Goal: Task Accomplishment & Management: Manage account settings

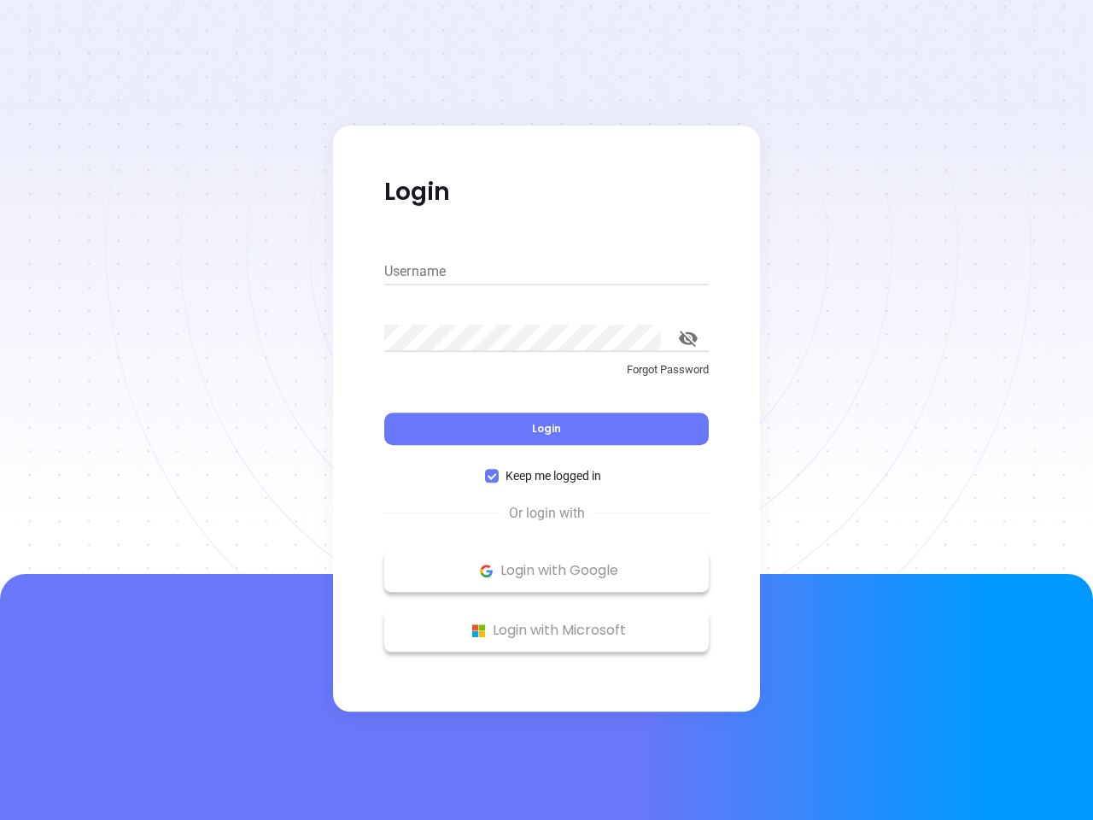
click at [546, 410] on div "Login" at bounding box center [546, 418] width 324 height 53
click at [546, 272] on input "Username" at bounding box center [546, 271] width 324 height 27
click at [688, 338] on icon "toggle password visibility" at bounding box center [688, 338] width 19 height 16
click at [546, 429] on span "Login" at bounding box center [546, 428] width 29 height 15
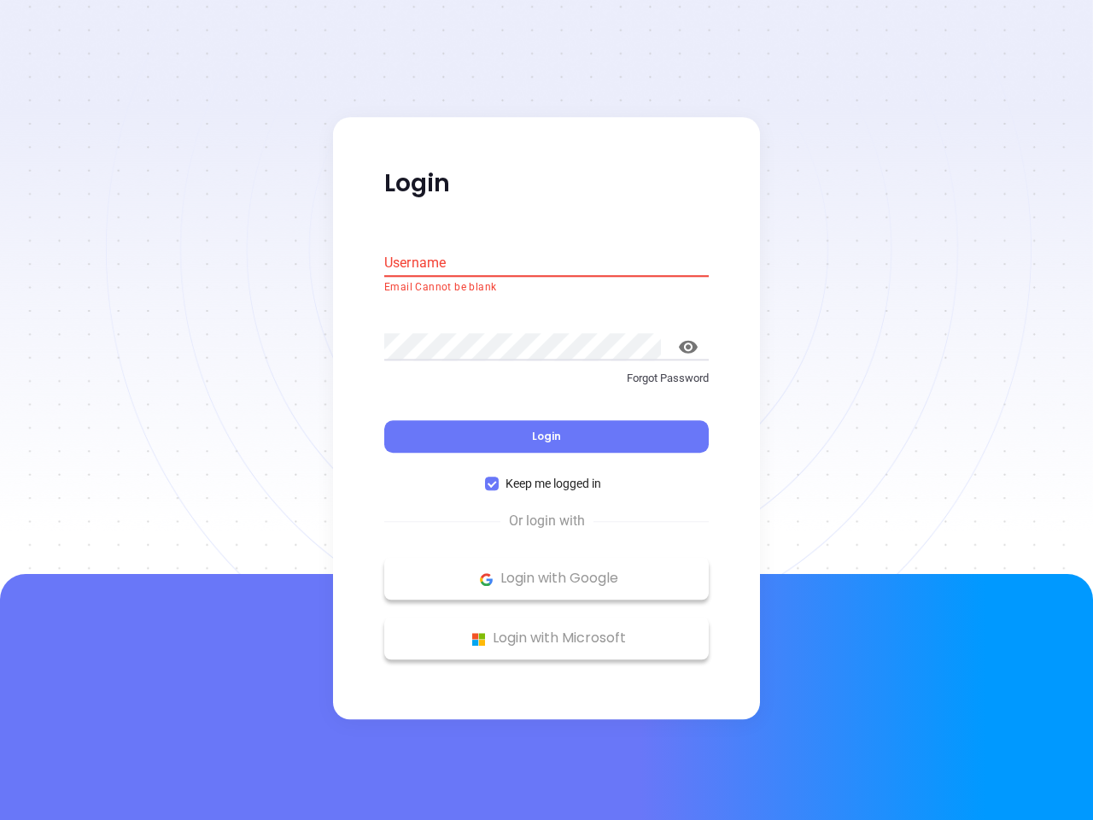
click at [546, 476] on span "Keep me logged in" at bounding box center [553, 484] width 109 height 19
click at [499, 477] on input "Keep me logged in" at bounding box center [492, 484] width 14 height 14
checkbox input "false"
click at [546, 570] on p "Login with Google" at bounding box center [546, 579] width 307 height 26
click at [546, 630] on p "Login with Microsoft" at bounding box center [546, 639] width 307 height 26
